Goal: Register for event/course

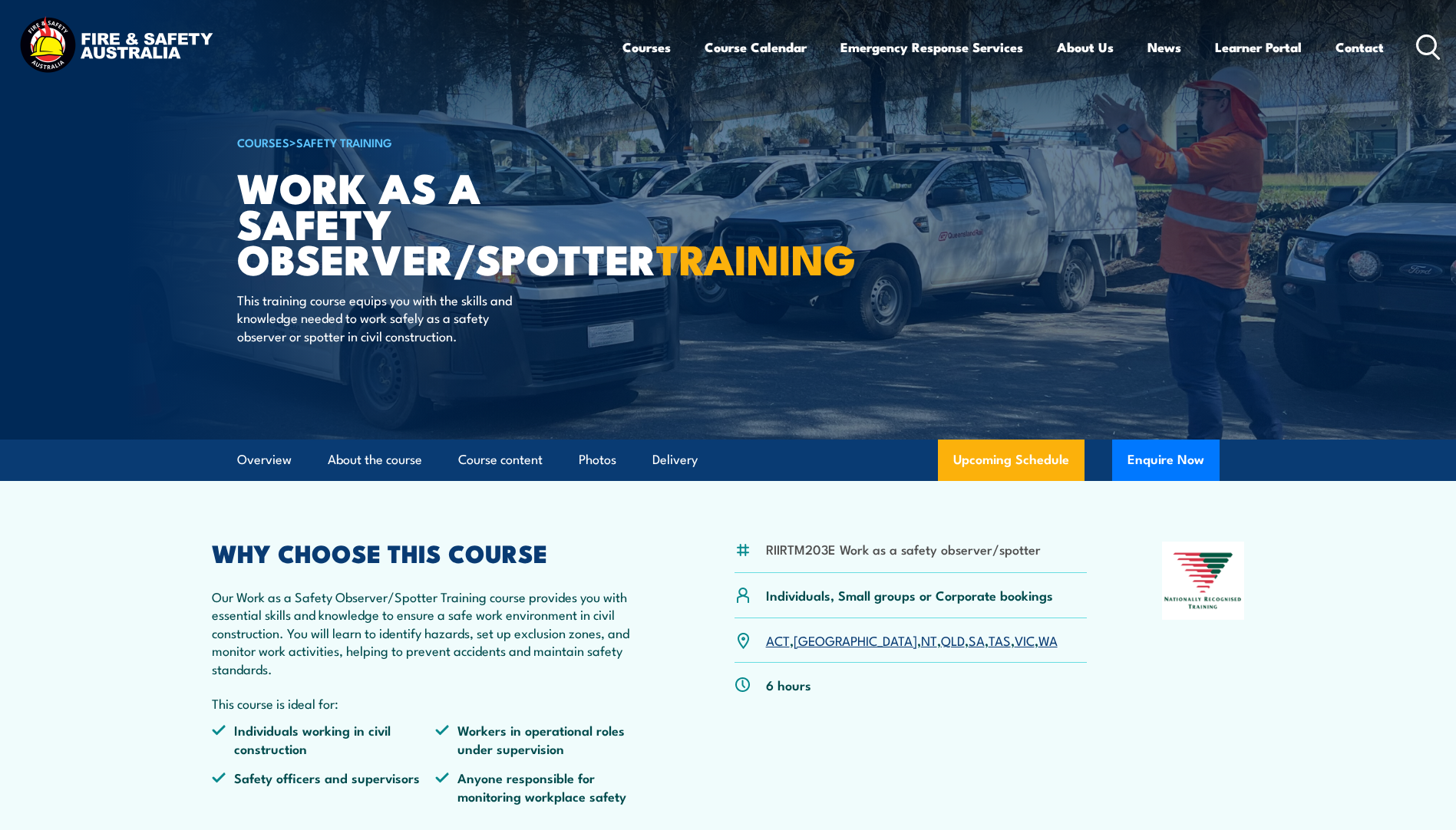
scroll to position [77, 0]
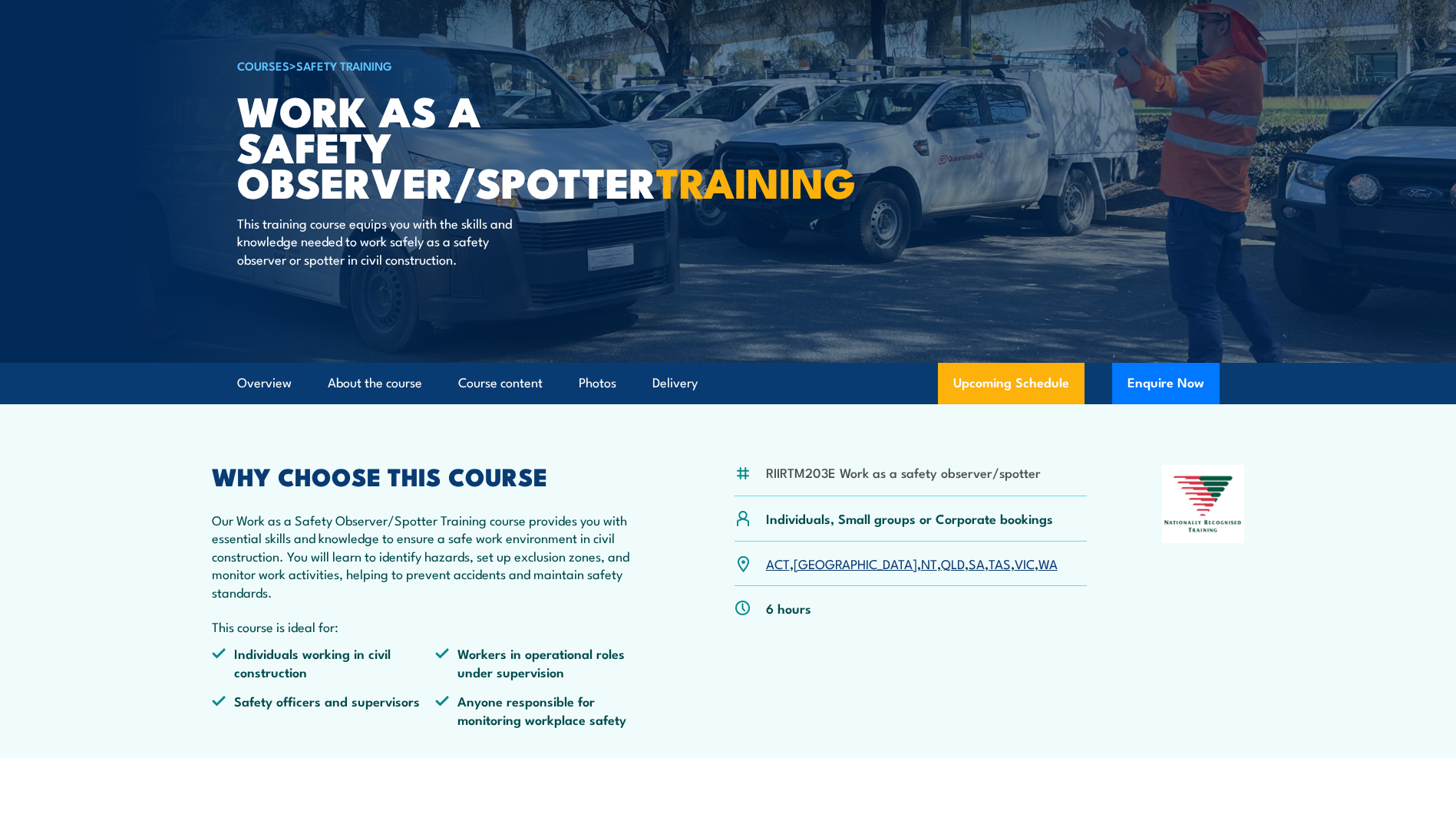
click at [1014, 565] on link "VIC" at bounding box center [1024, 563] width 20 height 18
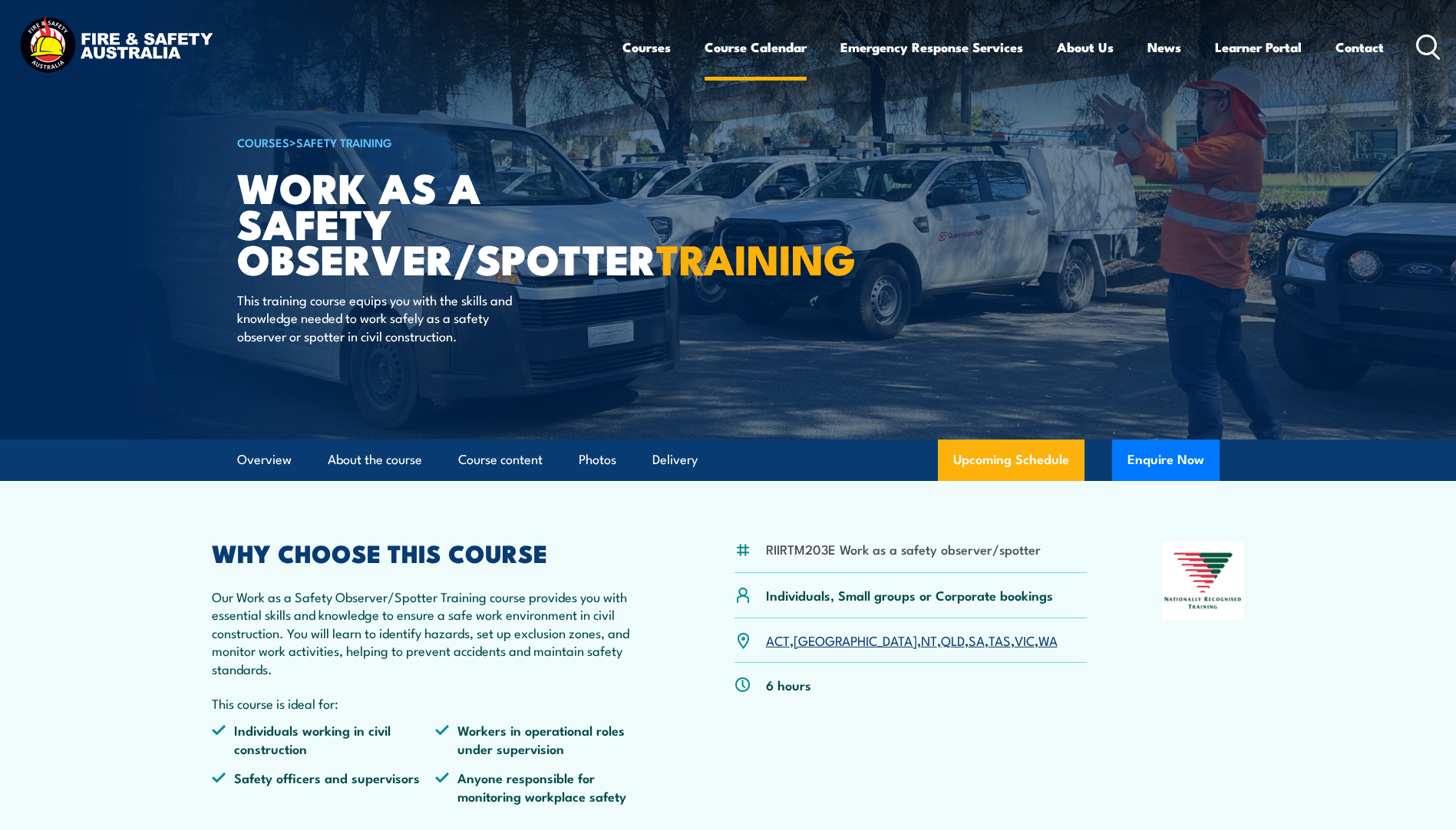
click at [747, 47] on link "Course Calendar" at bounding box center [756, 47] width 102 height 41
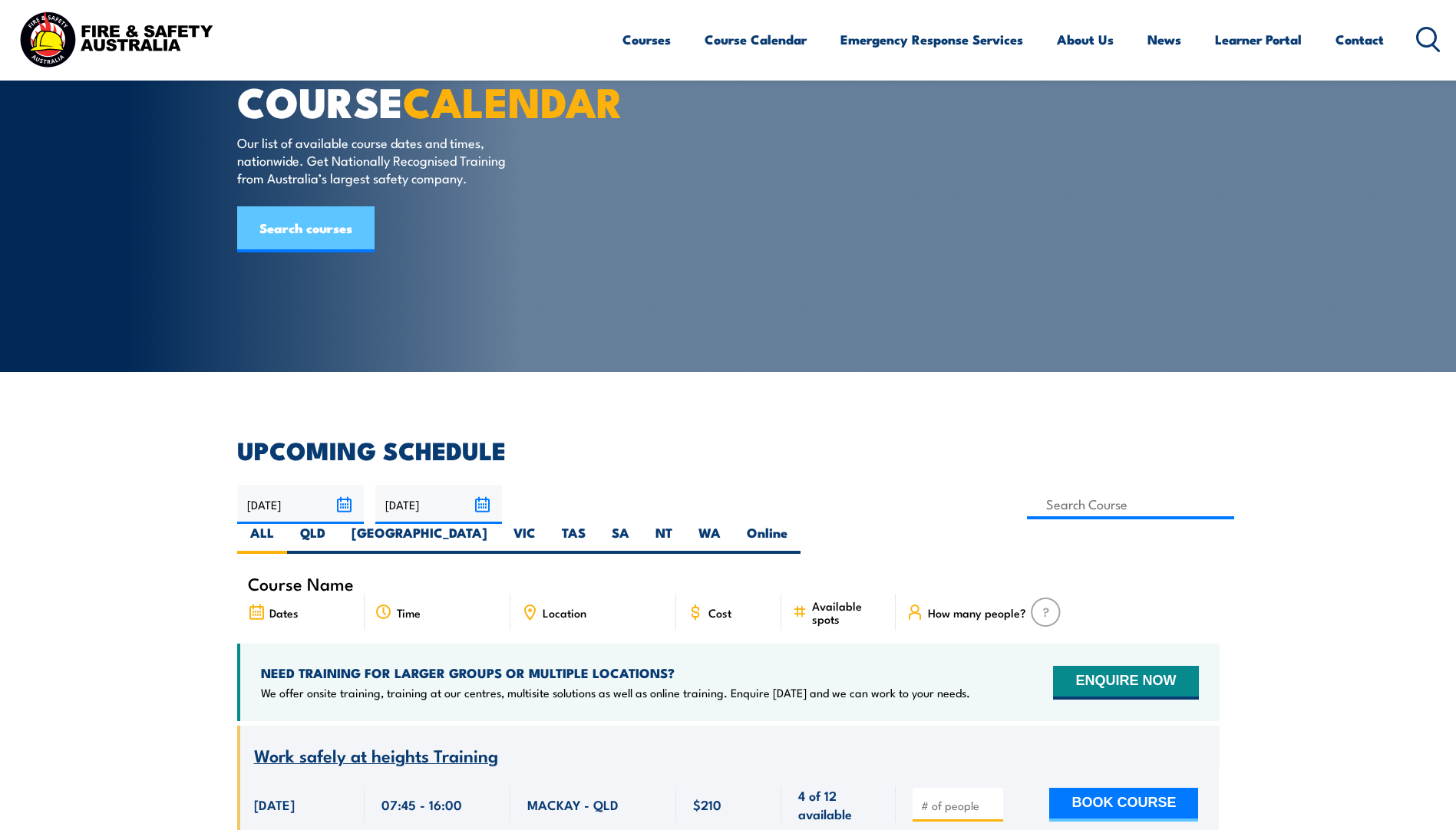
scroll to position [77, 0]
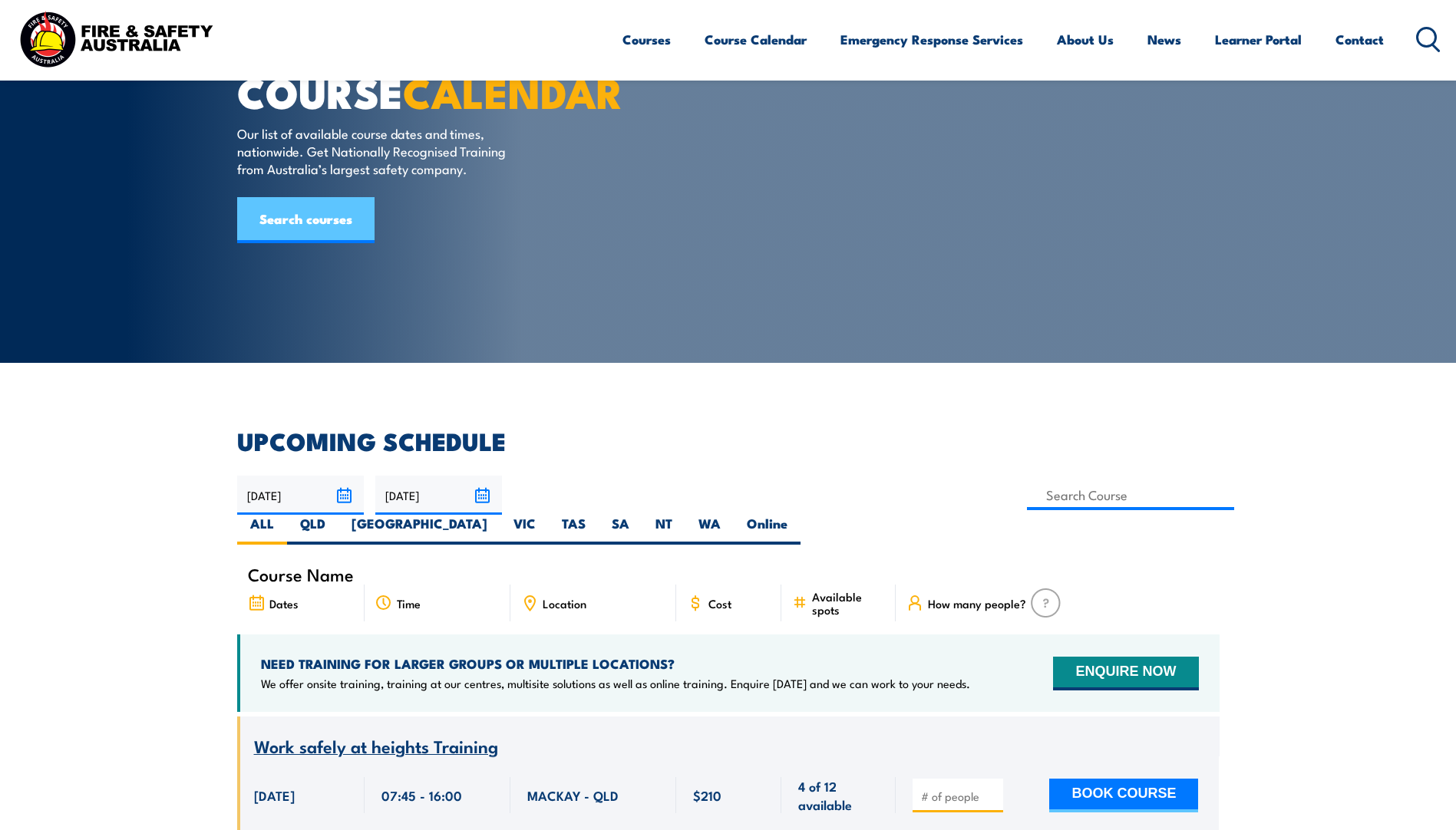
click at [303, 243] on link "Search courses" at bounding box center [305, 220] width 137 height 46
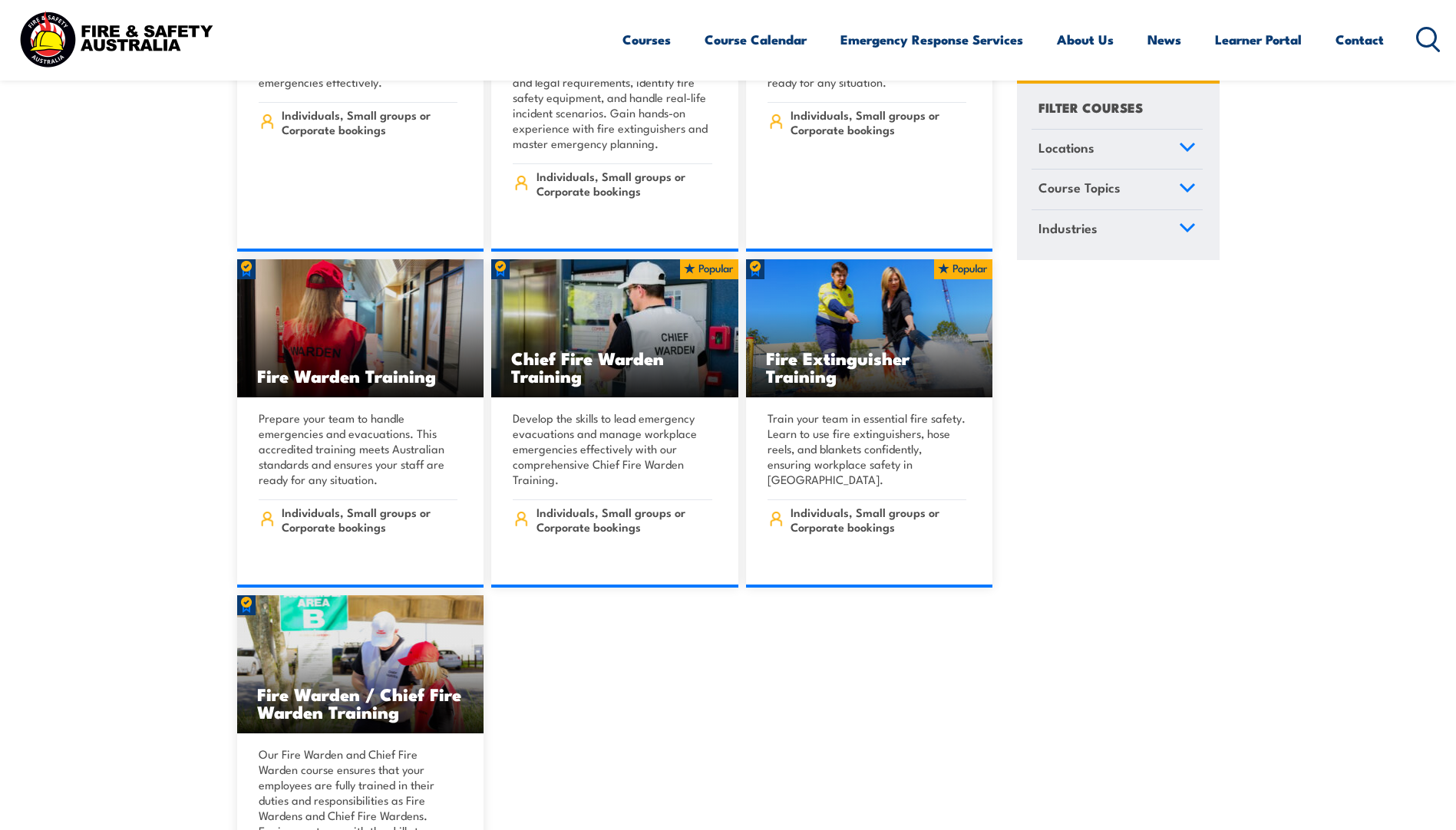
scroll to position [17188, 0]
